Goal: Transaction & Acquisition: Purchase product/service

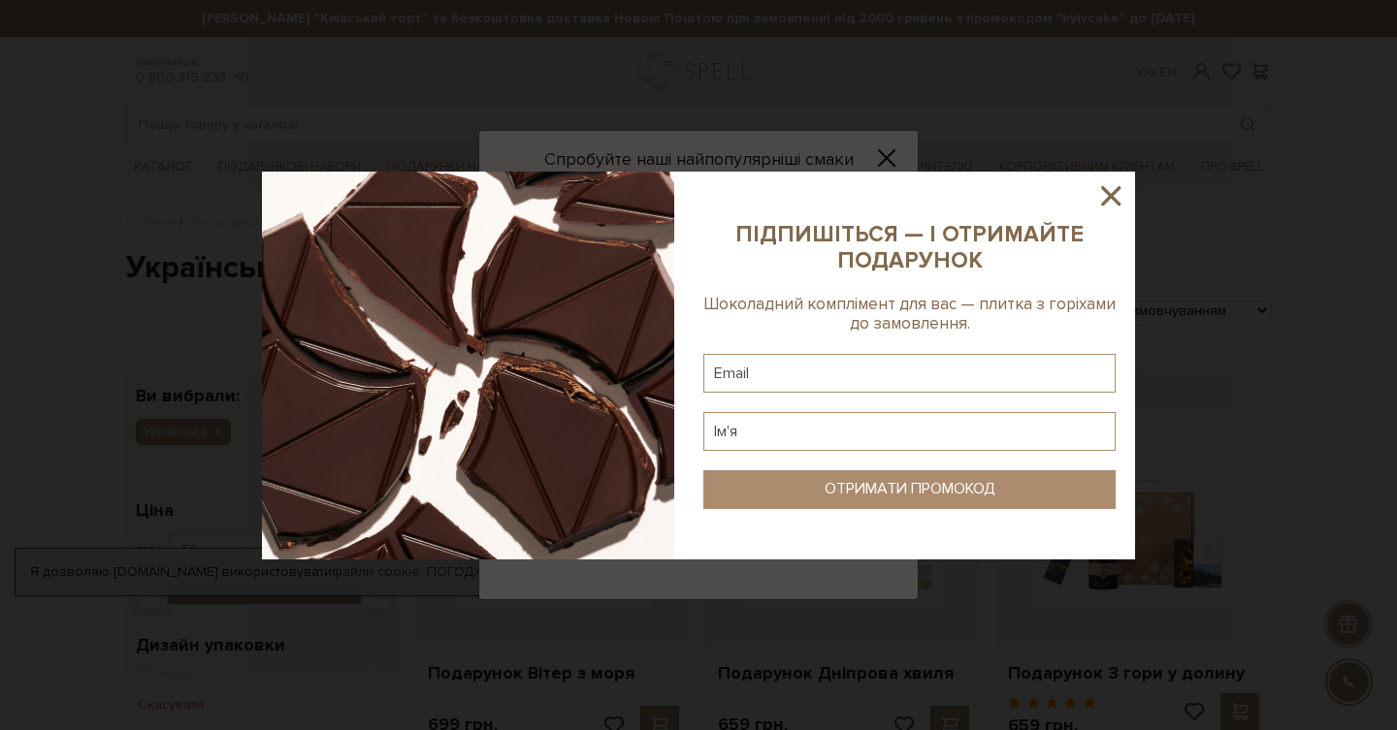
click at [1113, 196] on icon at bounding box center [1110, 195] width 33 height 33
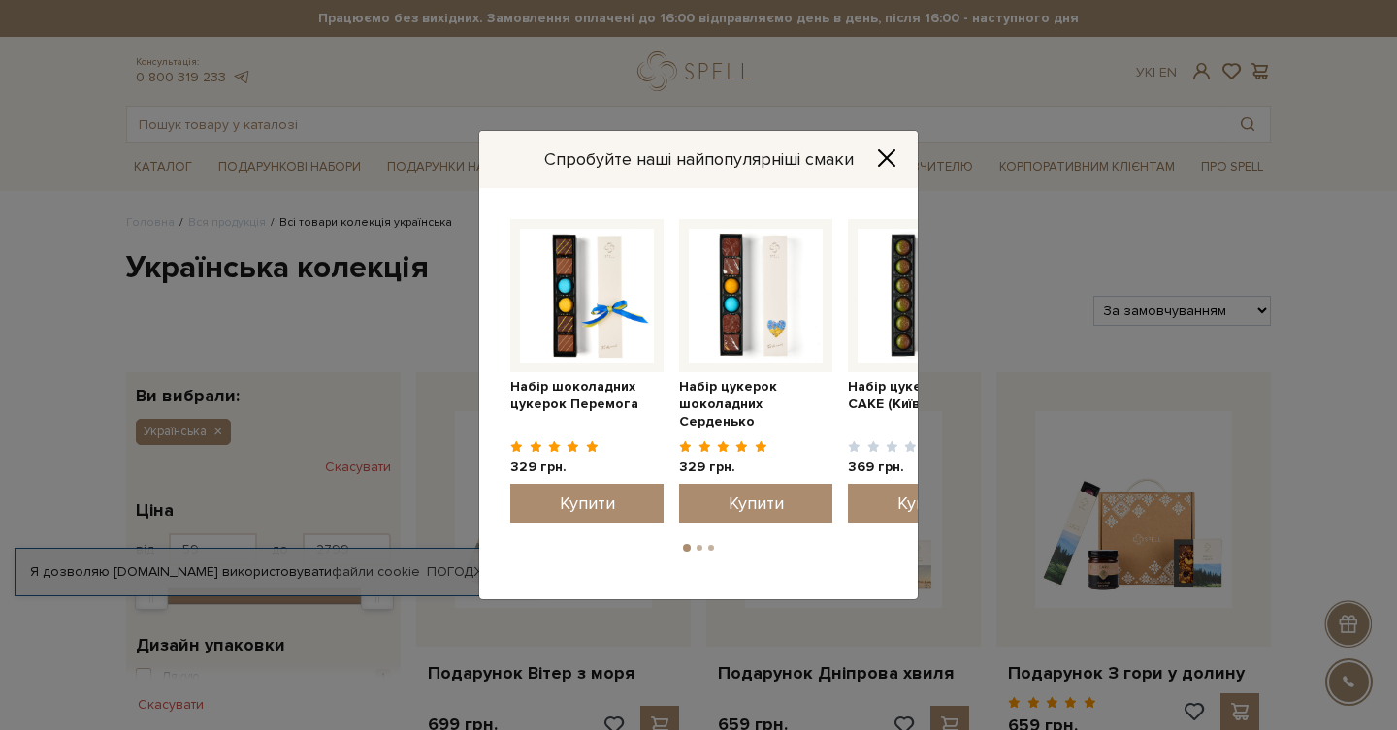
click at [887, 155] on icon "Close" at bounding box center [886, 157] width 19 height 19
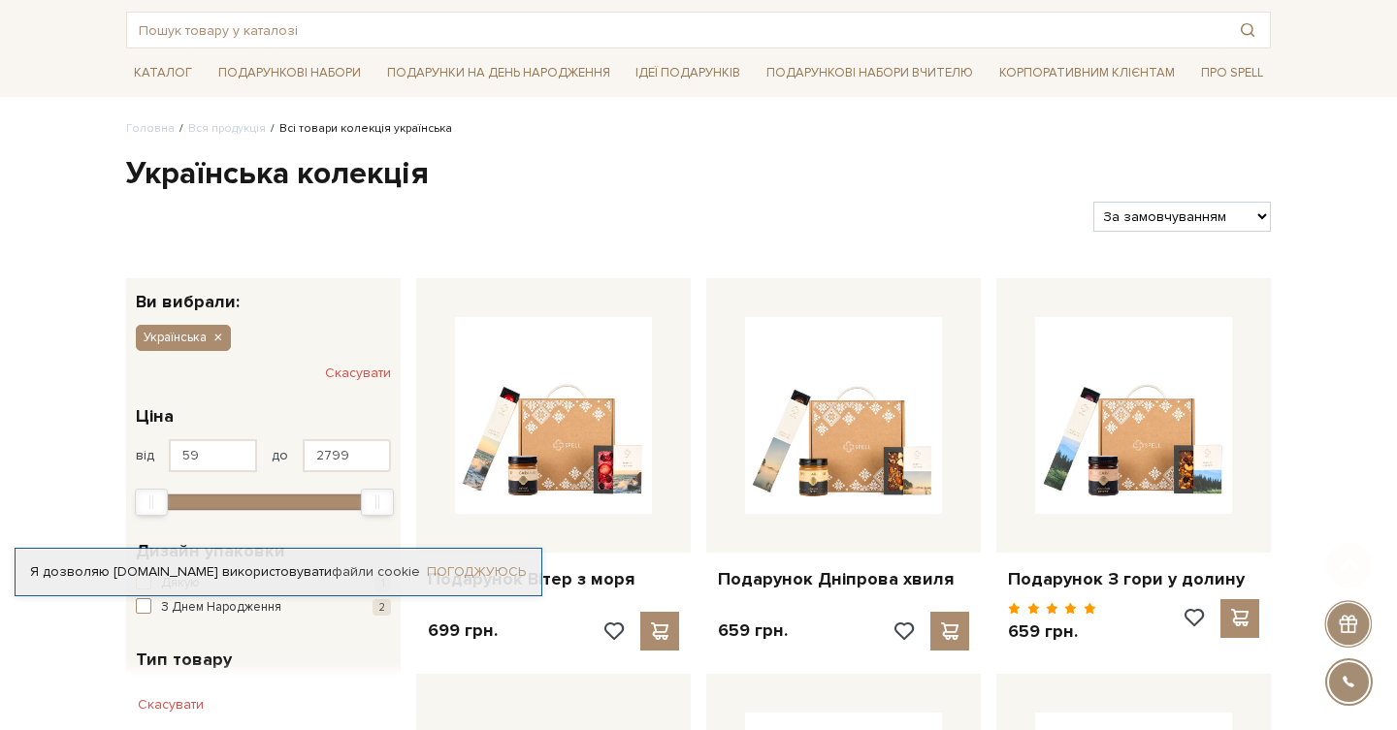
scroll to position [131, 0]
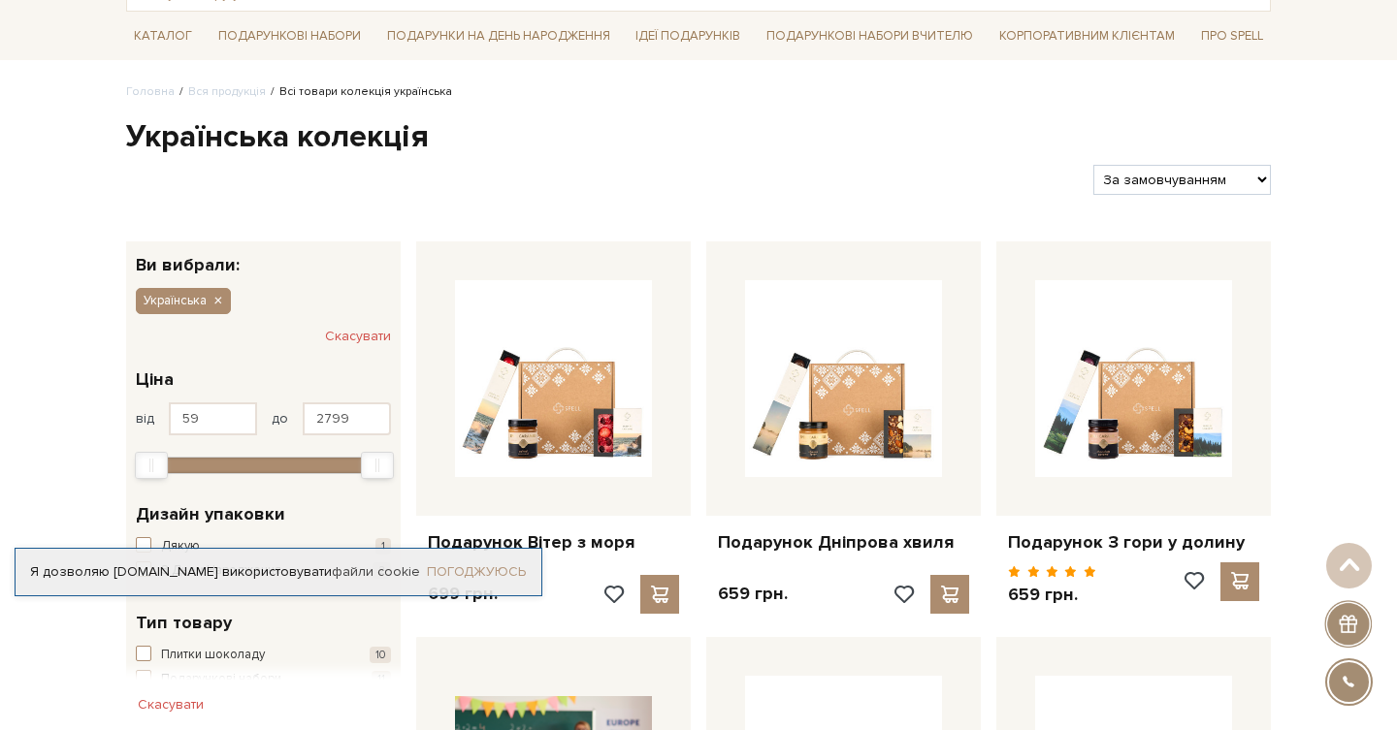
click at [455, 566] on link "Погоджуюсь" at bounding box center [476, 572] width 99 height 17
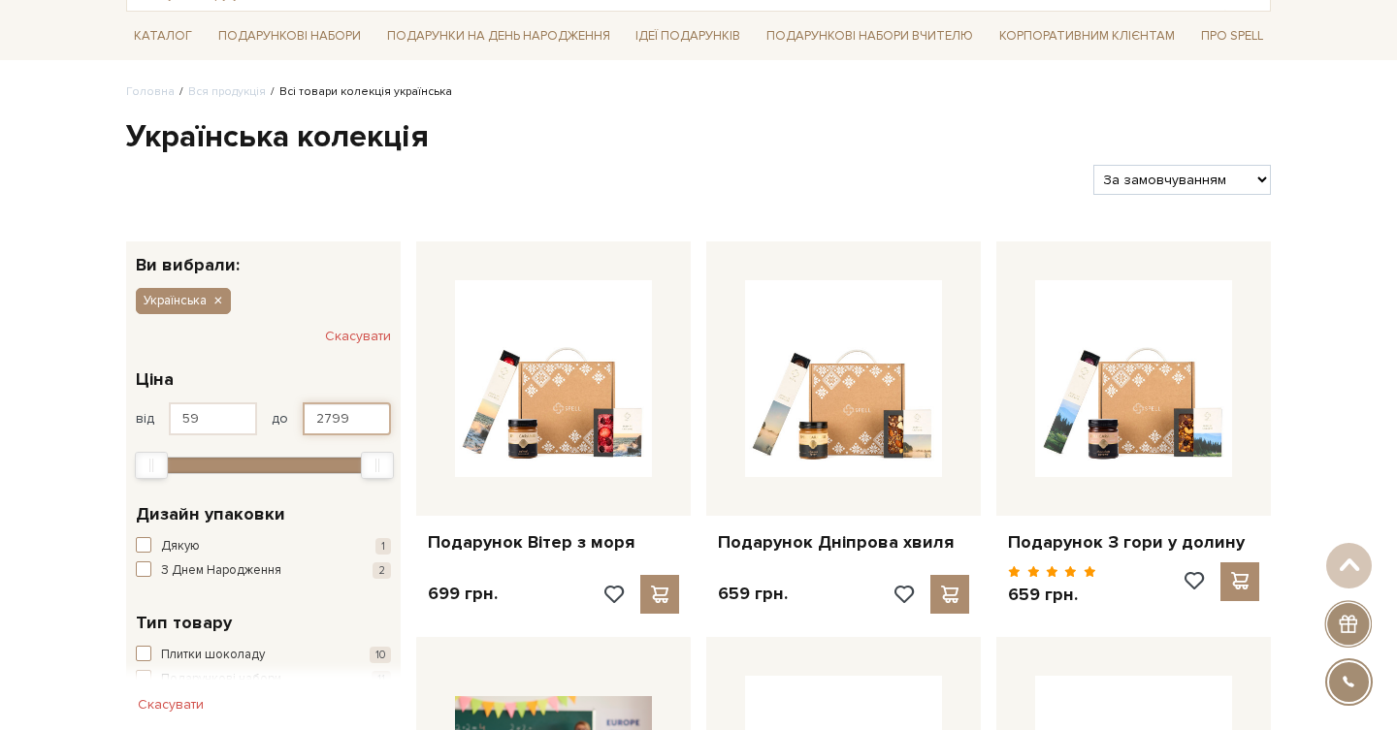
drag, startPoint x: 359, startPoint y: 422, endPoint x: 240, endPoint y: 422, distance: 119.3
click at [240, 422] on div "від 59 до 2799" at bounding box center [263, 419] width 255 height 33
type input "600"
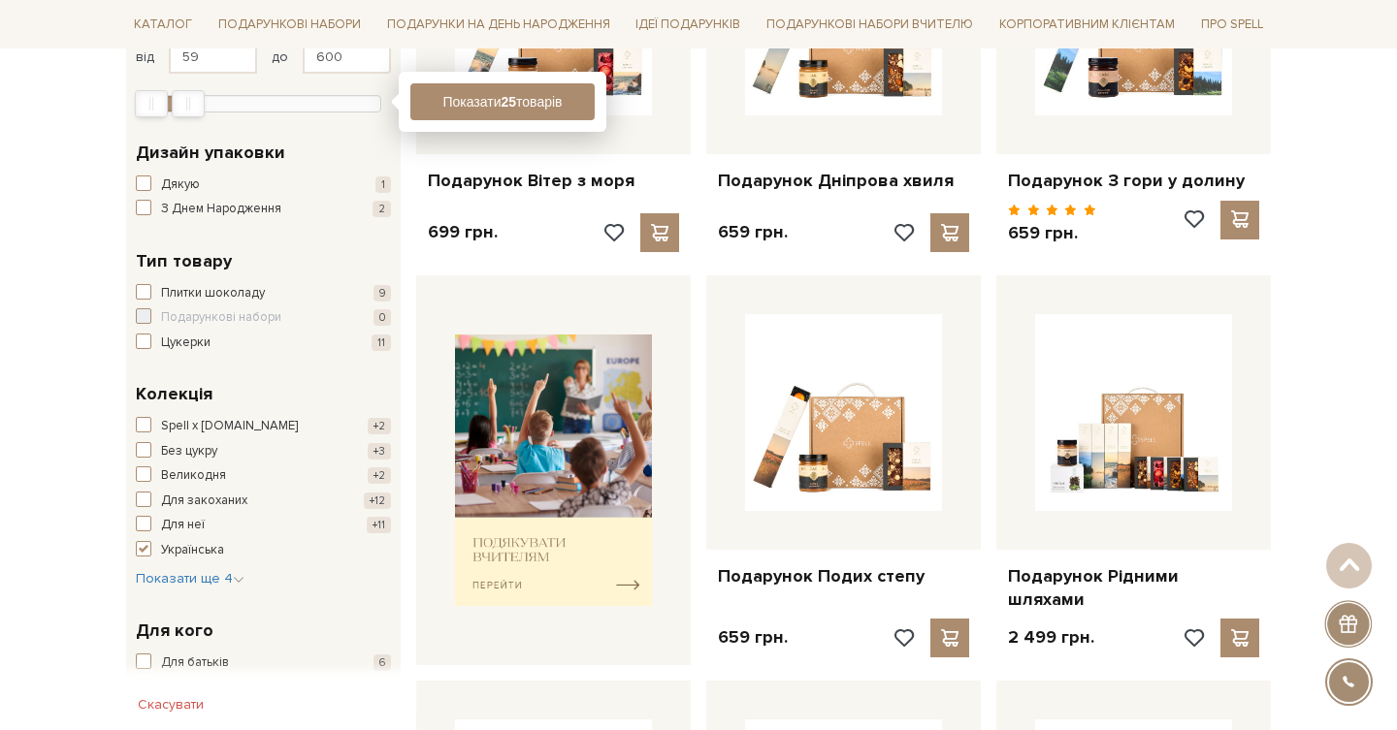
scroll to position [410, 0]
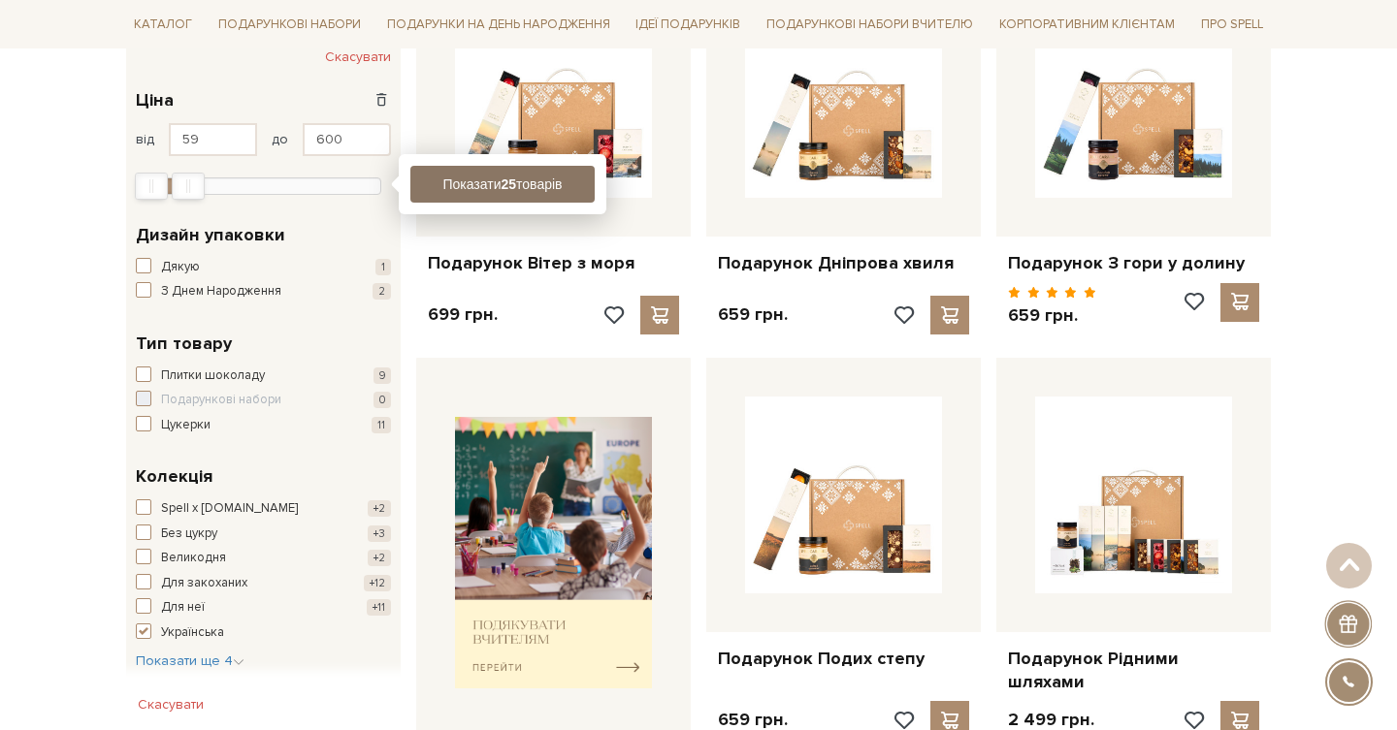
click at [475, 184] on button "Показати 25 товарів" at bounding box center [502, 184] width 184 height 37
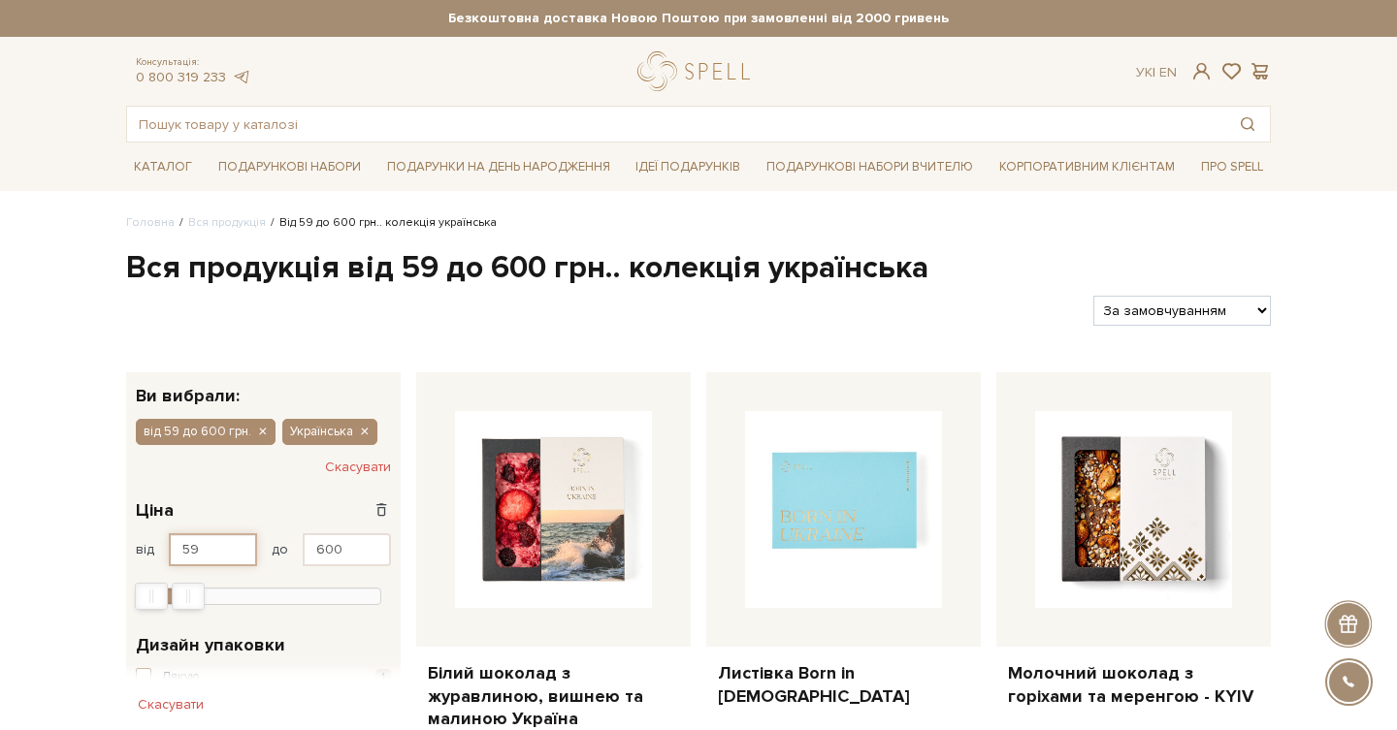
drag, startPoint x: 217, startPoint y: 548, endPoint x: 159, endPoint y: 548, distance: 58.2
click at [159, 548] on div "від 59 до 600" at bounding box center [263, 549] width 255 height 33
type input "500"
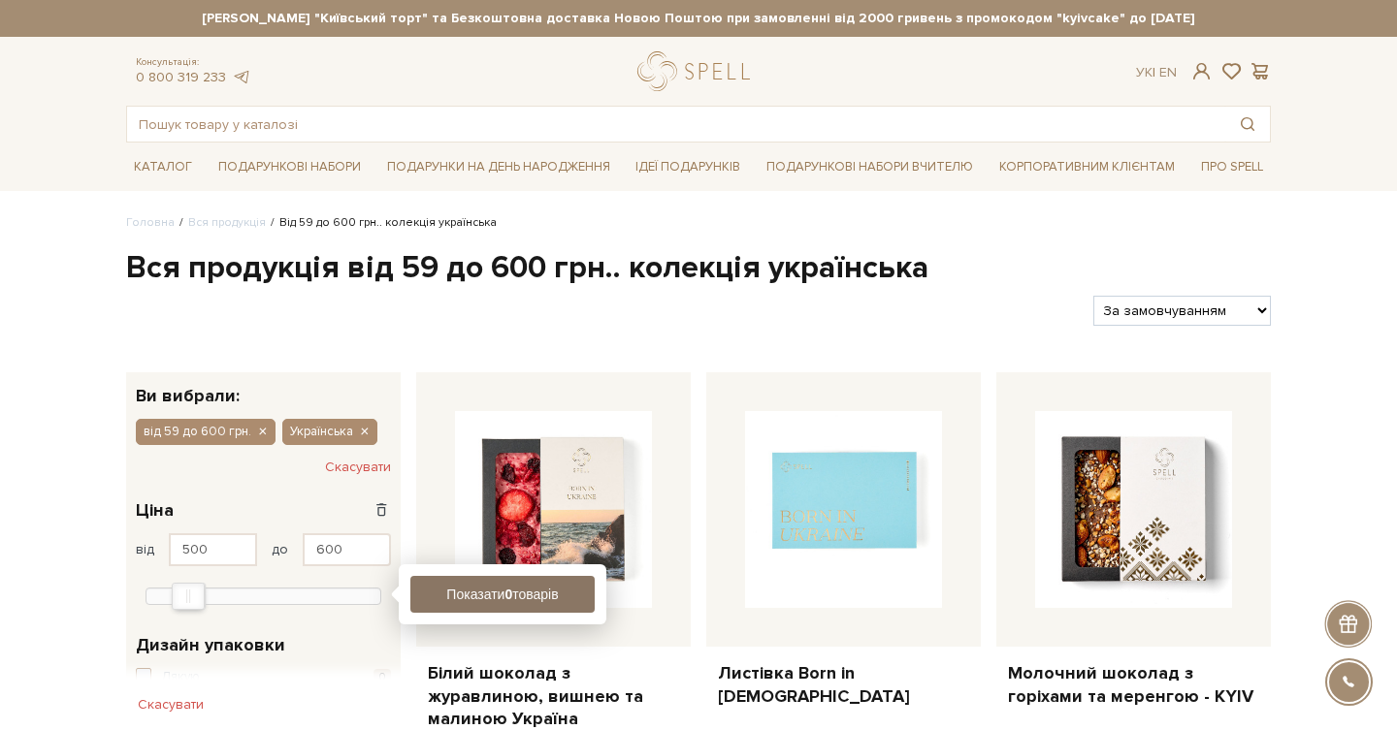
click at [482, 602] on button "Показати 0 товарів" at bounding box center [502, 594] width 184 height 37
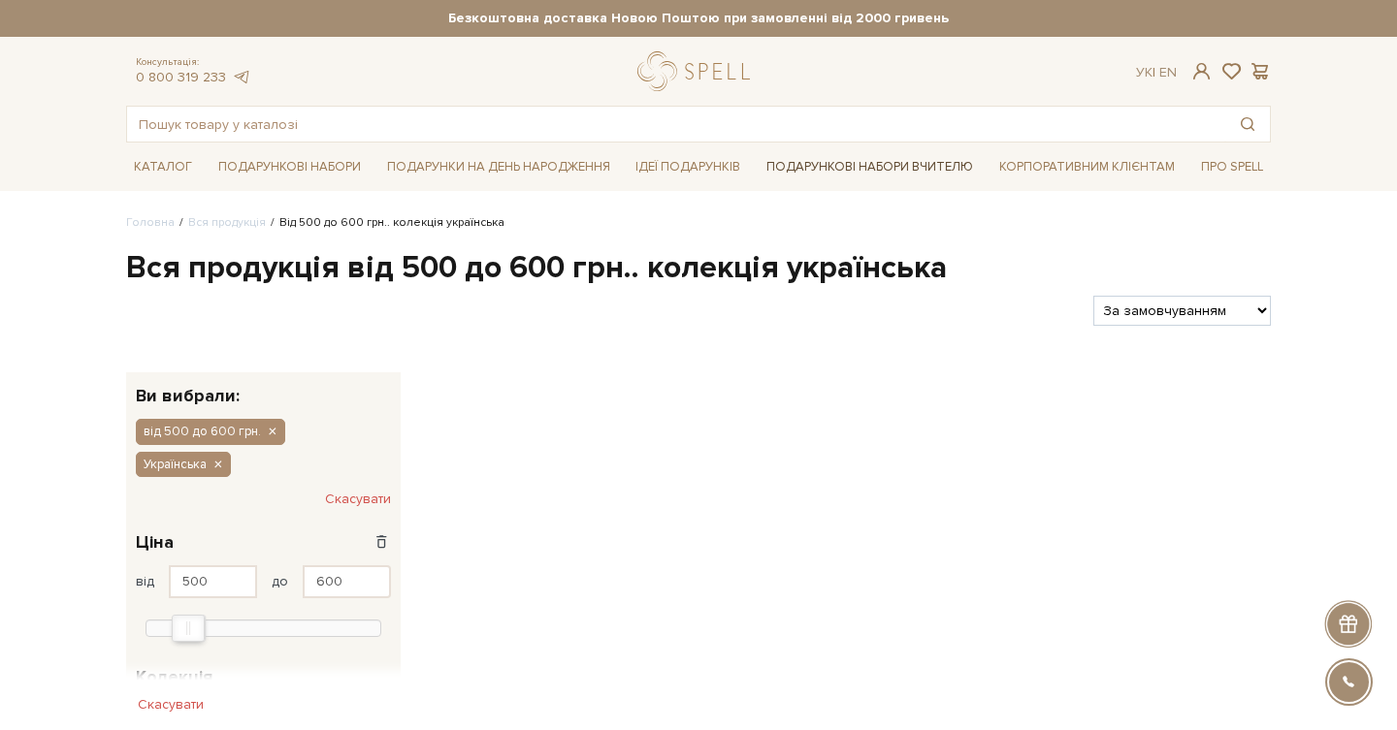
click at [908, 173] on link "Подарункові набори Вчителю" at bounding box center [869, 166] width 222 height 33
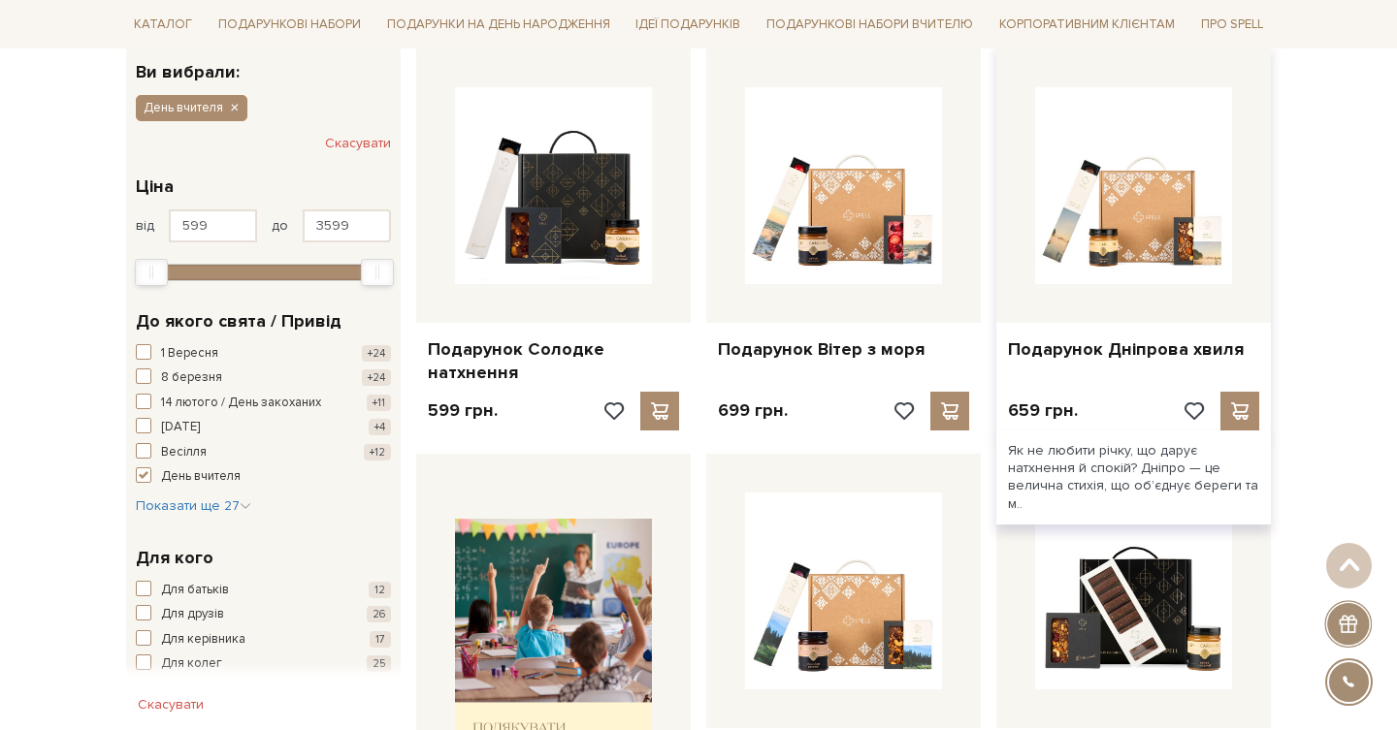
scroll to position [332, 0]
